Goal: Information Seeking & Learning: Learn about a topic

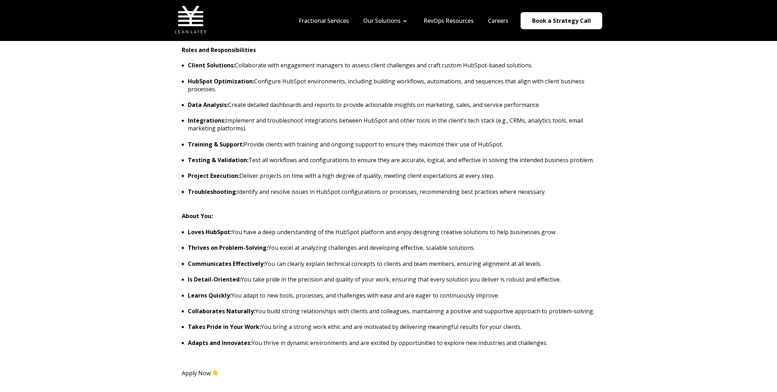
scroll to position [535, 0]
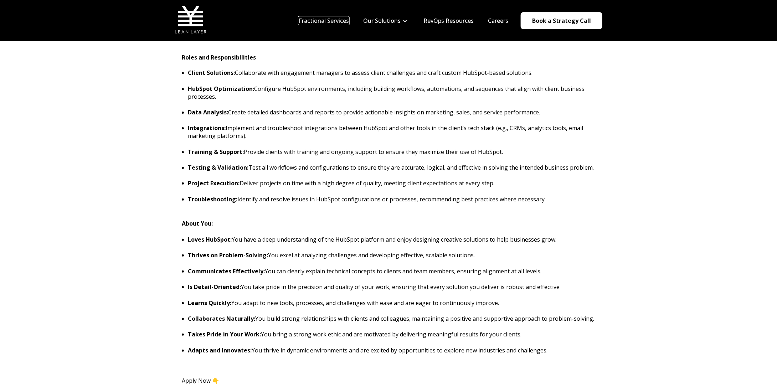
click at [323, 21] on link "Fractional Services" at bounding box center [324, 21] width 50 height 8
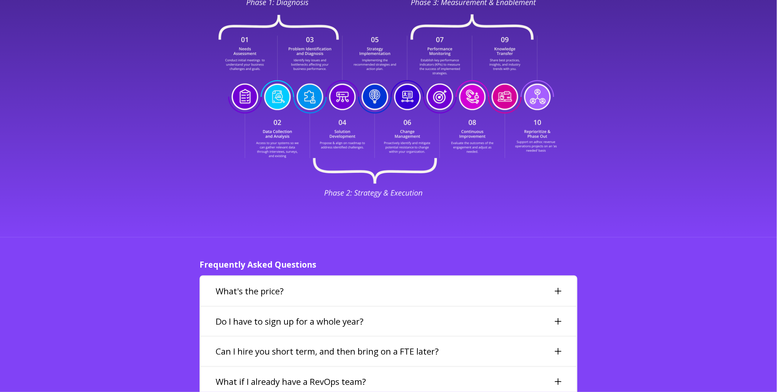
scroll to position [1533, 0]
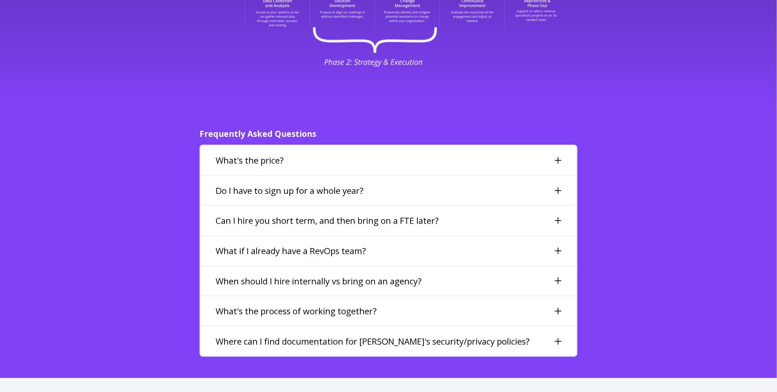
click at [240, 154] on h3 "What's the price?" at bounding box center [250, 160] width 68 height 12
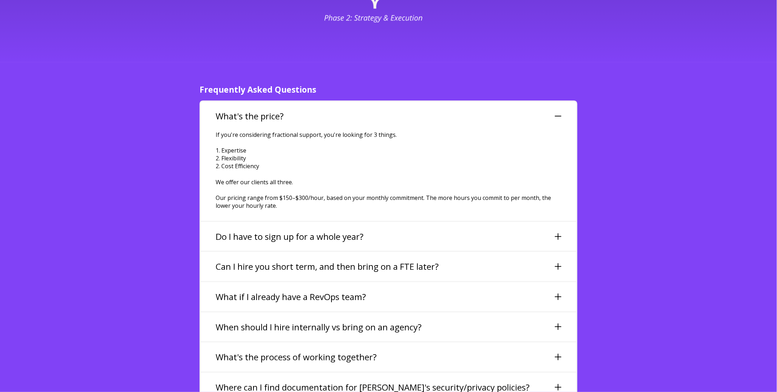
scroll to position [1604, 0]
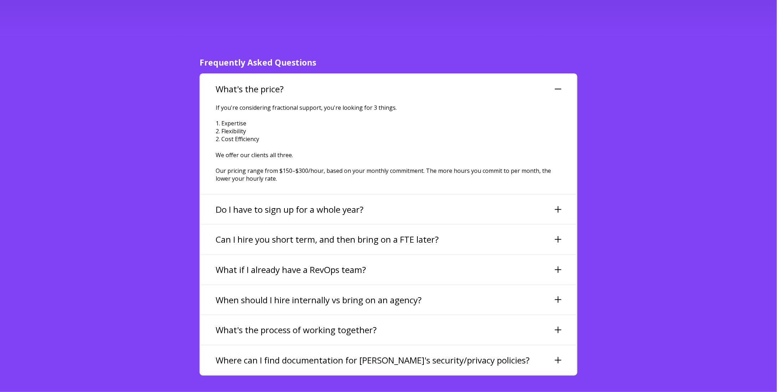
click at [278, 204] on h3 "Do I have to sign up for a whole year?" at bounding box center [290, 210] width 148 height 12
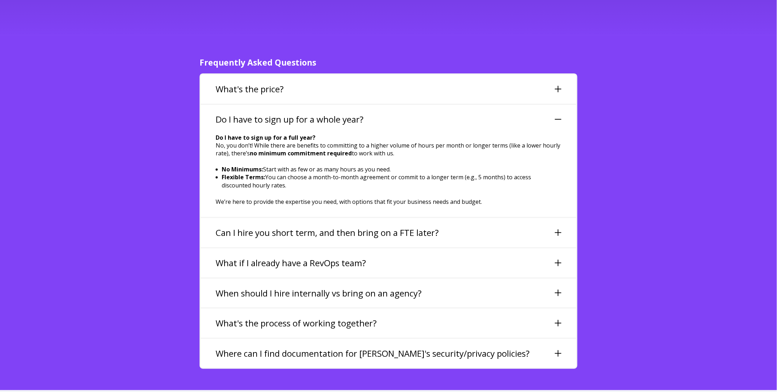
click at [253, 227] on h3 "Can I hire you short term, and then bring on a FTE later?" at bounding box center [327, 233] width 223 height 12
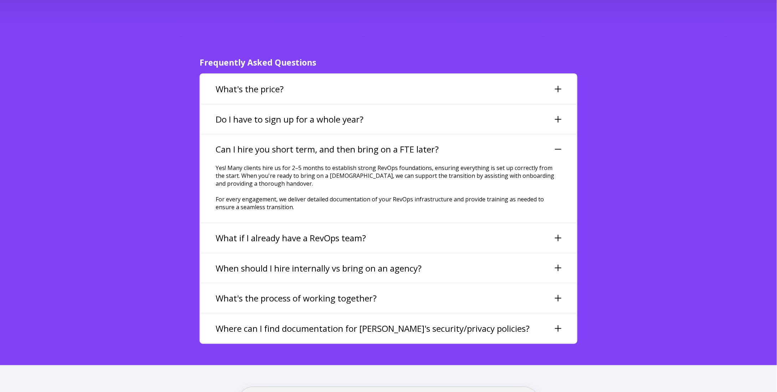
click at [235, 232] on h3 "What if I already have a RevOps team?" at bounding box center [291, 238] width 150 height 12
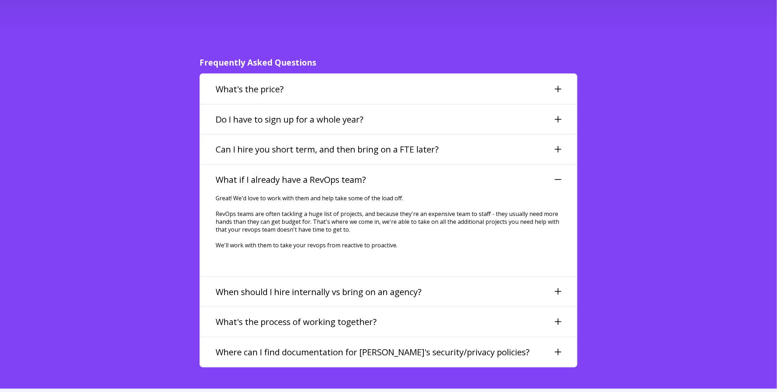
click at [243, 286] on h3 "When should I hire internally vs bring on an agency?" at bounding box center [319, 292] width 206 height 12
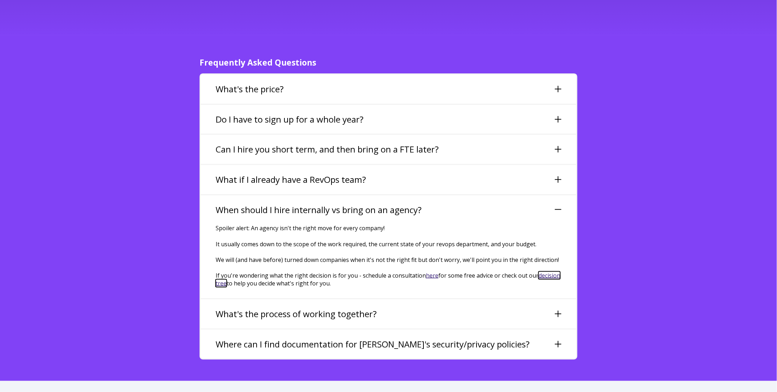
click at [222, 272] on link "decision tree" at bounding box center [388, 280] width 345 height 16
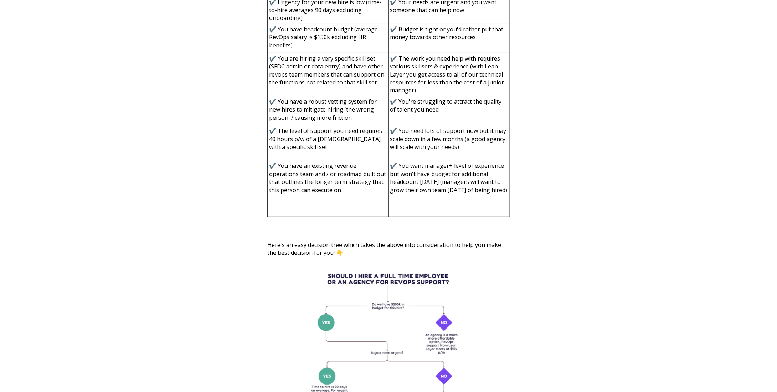
scroll to position [1283, 0]
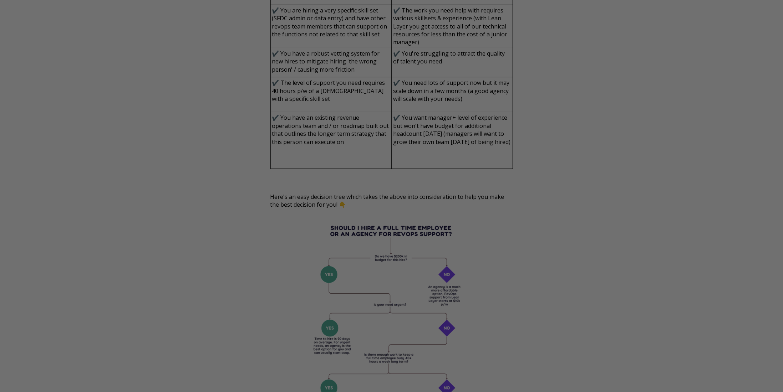
click at [222, 265] on div at bounding box center [395, 198] width 790 height 396
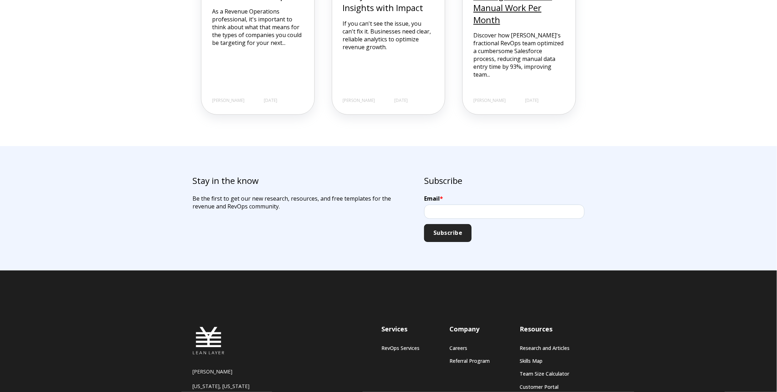
scroll to position [2178, 0]
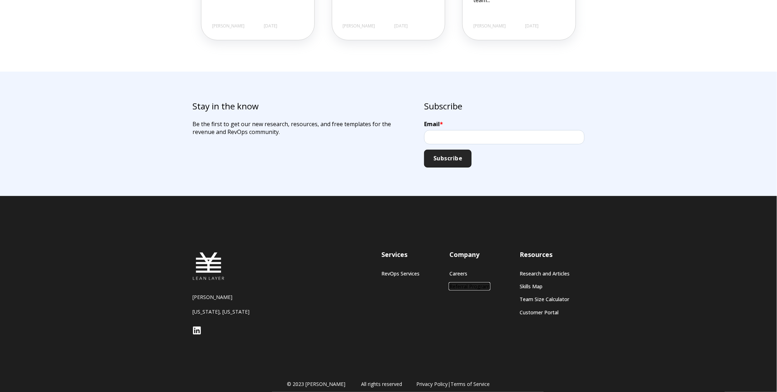
click at [467, 283] on link "Referral Program" at bounding box center [470, 286] width 40 height 6
